Goal: Information Seeking & Learning: Learn about a topic

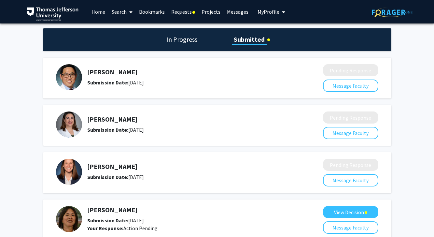
click at [185, 13] on link "Requests" at bounding box center [183, 11] width 30 height 23
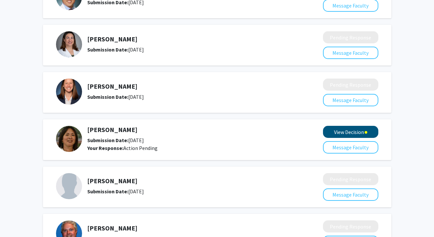
click at [360, 135] on button "View Decision" at bounding box center [350, 132] width 55 height 12
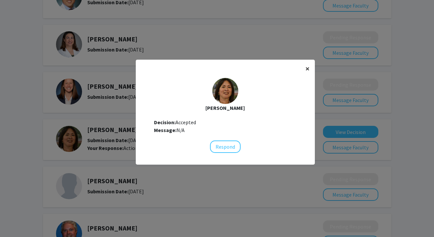
scroll to position [7, 0]
click at [307, 69] on span "×" at bounding box center [307, 68] width 4 height 10
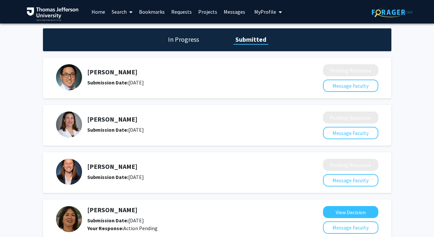
scroll to position [0, 0]
click at [108, 113] on div "Elizabeth Wright-Jin Submission Date: October 11, 2025" at bounding box center [185, 124] width 258 height 26
click at [108, 117] on h5 "[PERSON_NAME]" at bounding box center [187, 119] width 201 height 8
click at [99, 14] on link "Home" at bounding box center [98, 11] width 20 height 23
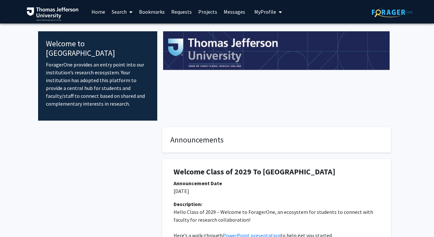
click at [130, 5] on span at bounding box center [130, 12] width 6 height 23
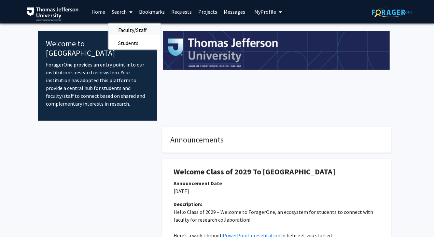
click at [136, 32] on span "Faculty/Staff" at bounding box center [132, 29] width 48 height 13
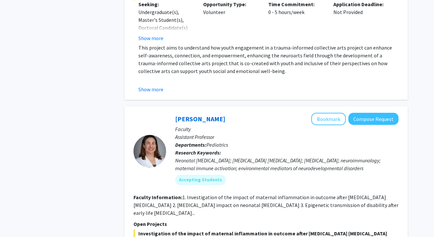
scroll to position [1314, 0]
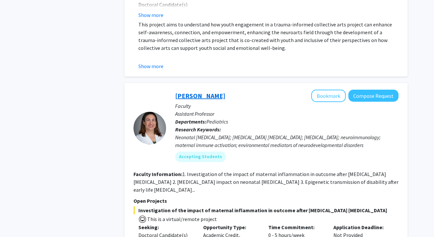
click at [203, 91] on link "[PERSON_NAME]" at bounding box center [200, 95] width 50 height 8
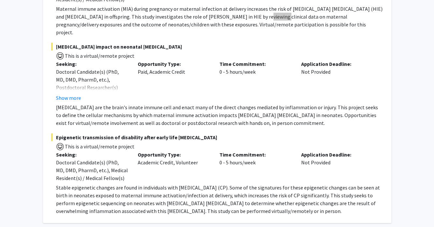
scroll to position [205, 0]
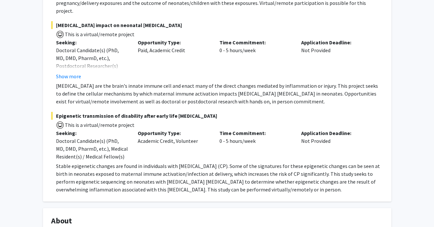
click at [192, 133] on div "Opportunity Type: Academic Credit, Volunteer" at bounding box center [174, 144] width 82 height 31
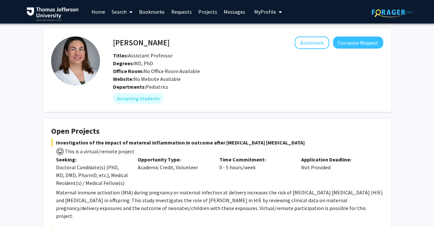
scroll to position [0, 0]
click at [128, 12] on span at bounding box center [130, 12] width 6 height 23
click at [132, 26] on span "Faculty/Staff" at bounding box center [132, 29] width 48 height 13
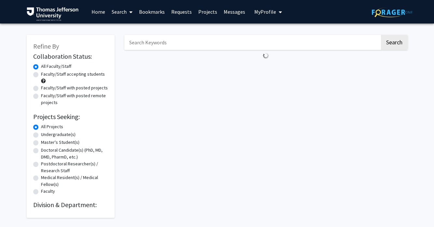
click at [135, 43] on input "Search Keywords" at bounding box center [251, 42] width 255 height 15
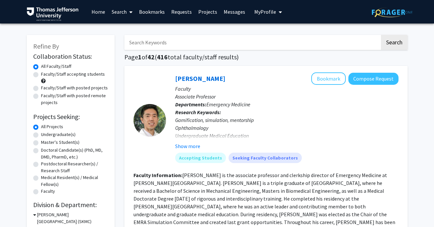
click at [135, 43] on input "Search Keywords" at bounding box center [251, 42] width 255 height 15
type input "cheng"
click at [394, 43] on button "Search" at bounding box center [394, 42] width 27 height 15
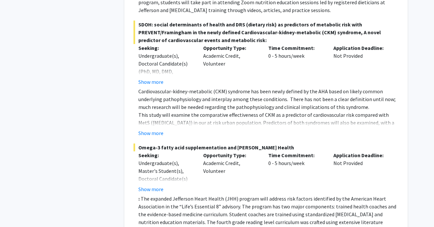
scroll to position [455, 0]
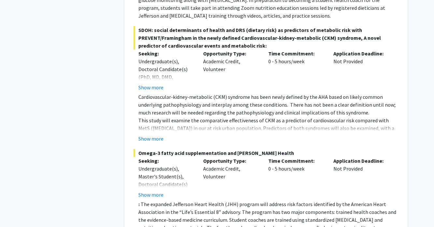
click at [174, 149] on span "Omega-3 fatty acid supplementation and [PERSON_NAME] Health" at bounding box center [265, 153] width 265 height 8
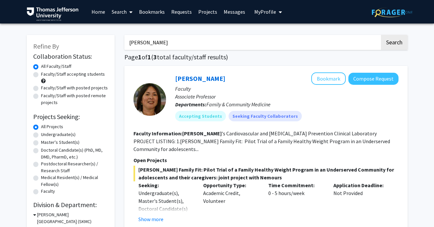
scroll to position [0, 0]
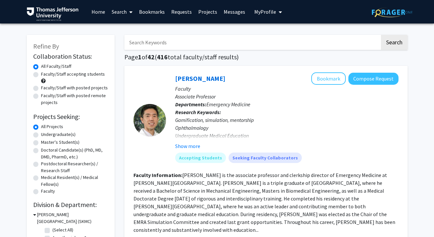
click at [232, 13] on link "Messages" at bounding box center [234, 11] width 28 height 23
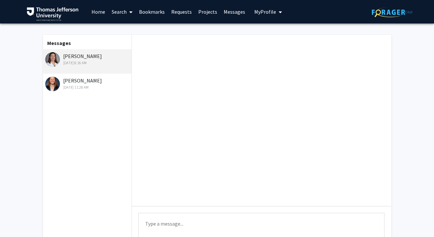
click at [199, 11] on link "Projects" at bounding box center [207, 11] width 25 height 23
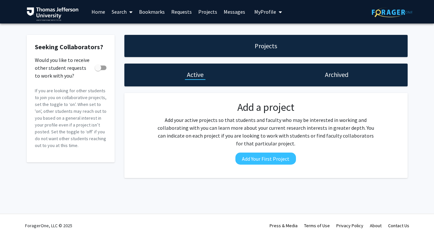
click at [172, 10] on link "Requests" at bounding box center [181, 11] width 27 height 23
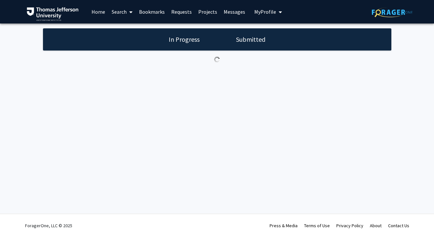
click at [232, 17] on link "Messages" at bounding box center [234, 11] width 28 height 23
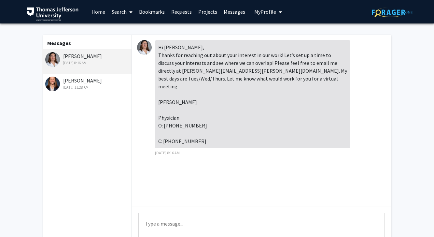
click at [98, 12] on link "Home" at bounding box center [98, 11] width 20 height 23
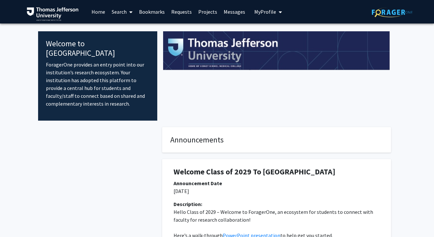
click at [124, 14] on link "Search" at bounding box center [121, 11] width 27 height 23
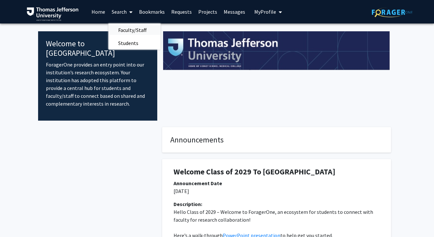
click at [131, 27] on span "Faculty/Staff" at bounding box center [132, 29] width 48 height 13
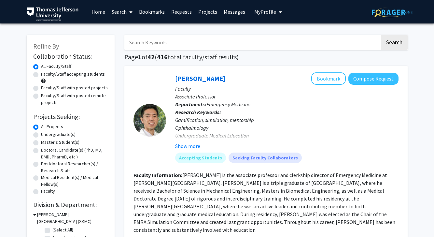
click at [150, 41] on input "Search Keywords" at bounding box center [251, 42] width 255 height 15
type input "[PERSON_NAME]-j"
click at [394, 43] on button "Search" at bounding box center [394, 42] width 27 height 15
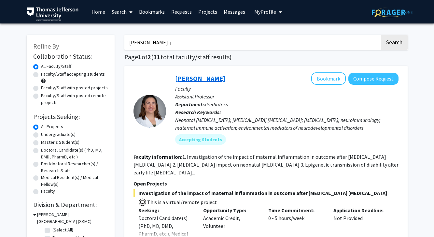
click at [198, 80] on link "[PERSON_NAME]" at bounding box center [200, 78] width 50 height 8
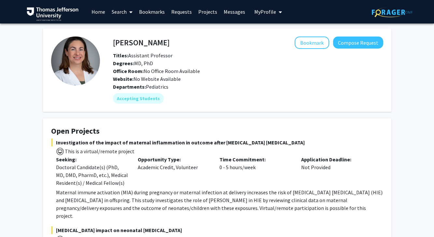
click at [94, 14] on link "Home" at bounding box center [98, 11] width 20 height 23
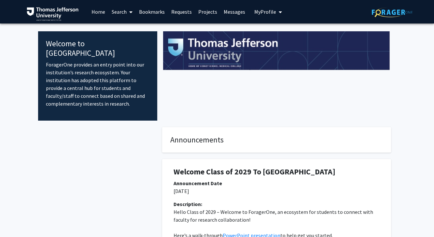
click at [102, 15] on link "Home" at bounding box center [98, 11] width 20 height 23
